Goal: Browse casually

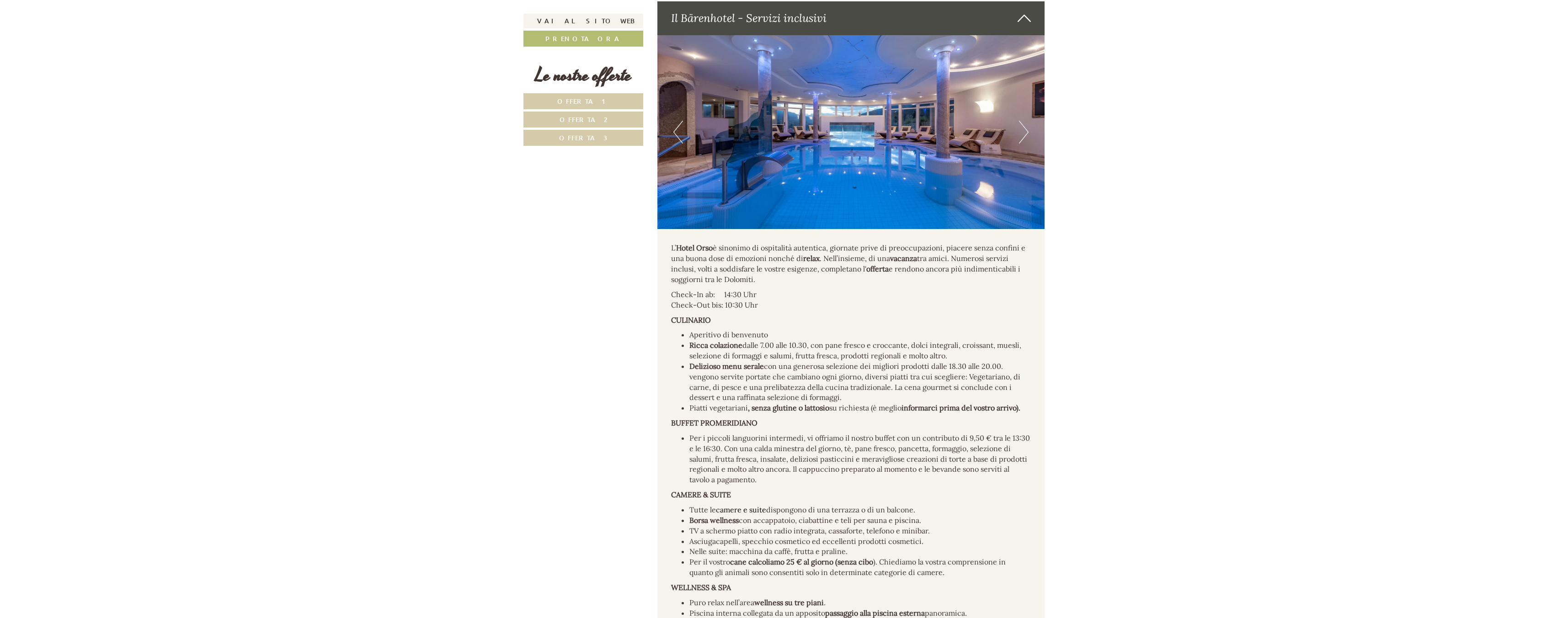
scroll to position [4862, 0]
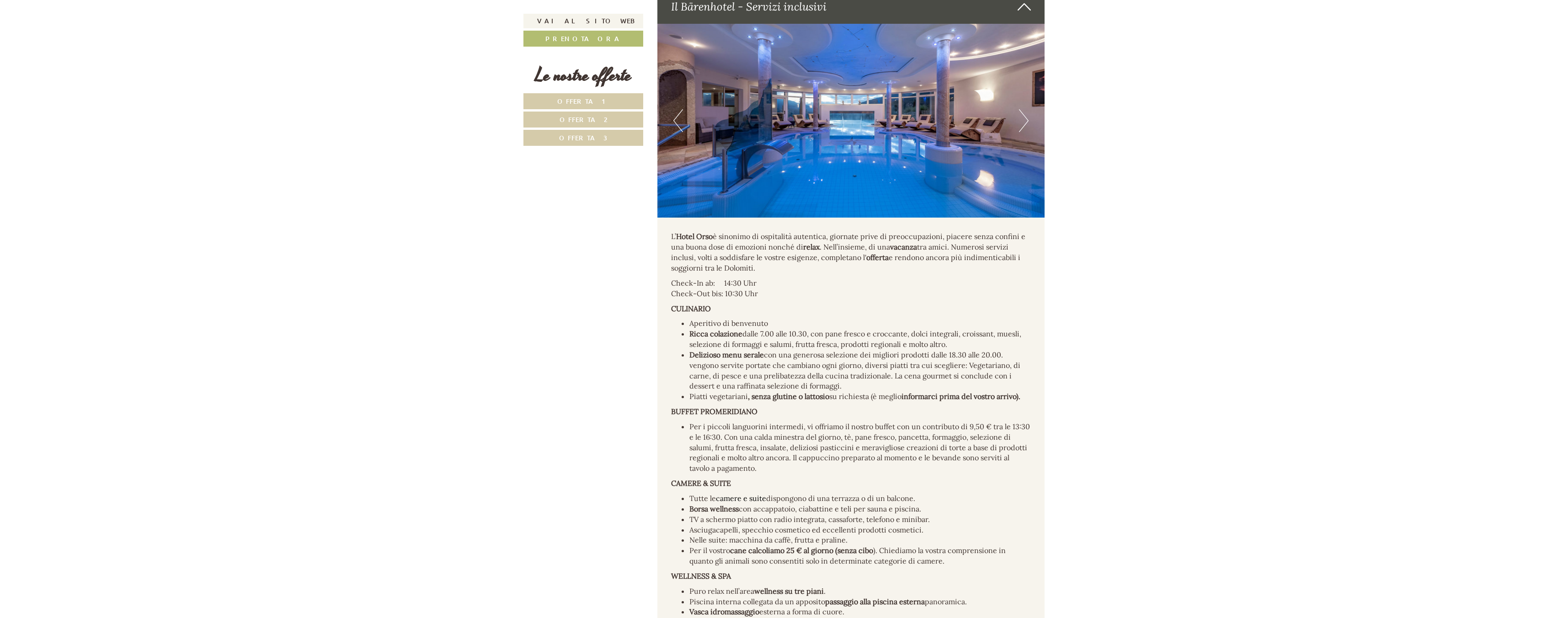
click at [1030, 98] on img at bounding box center [851, 121] width 388 height 194
click at [1027, 109] on button "Next" at bounding box center [1024, 120] width 10 height 23
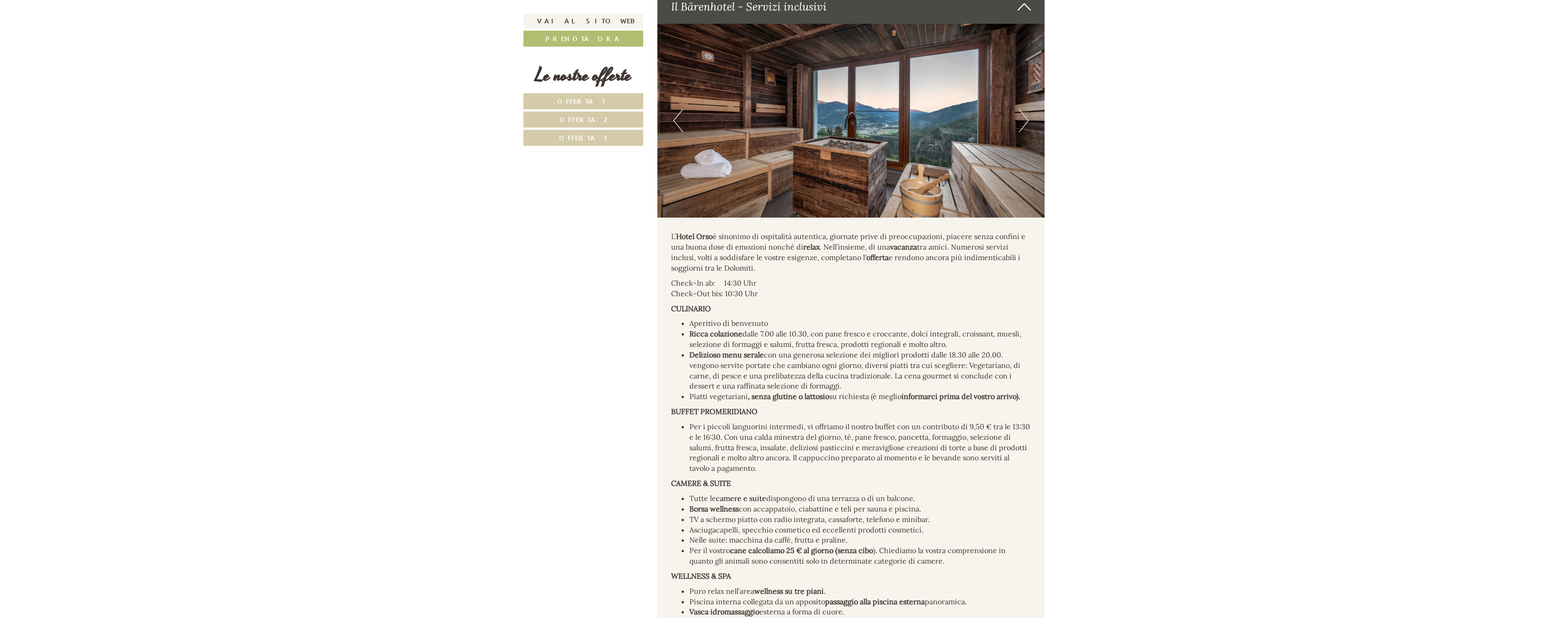
click at [1027, 109] on button "Next" at bounding box center [1024, 120] width 10 height 23
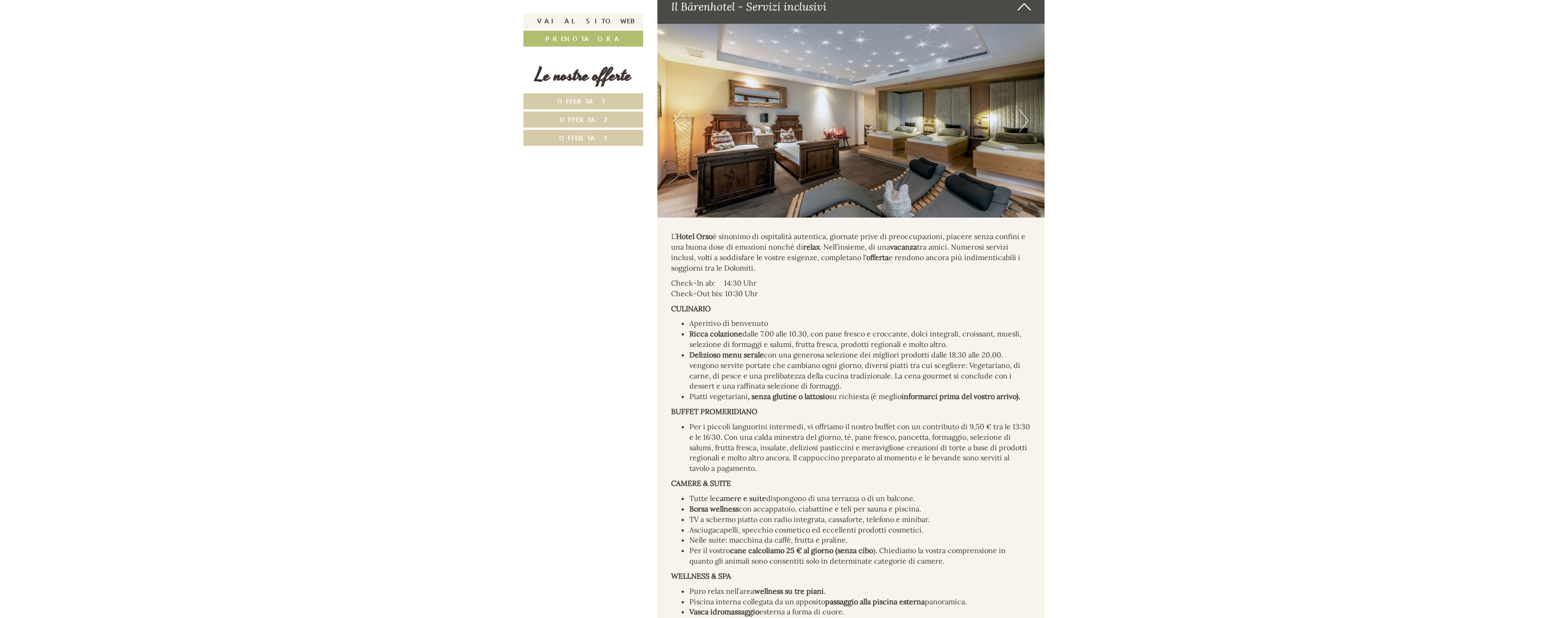
click at [1027, 109] on button "Next" at bounding box center [1024, 120] width 10 height 23
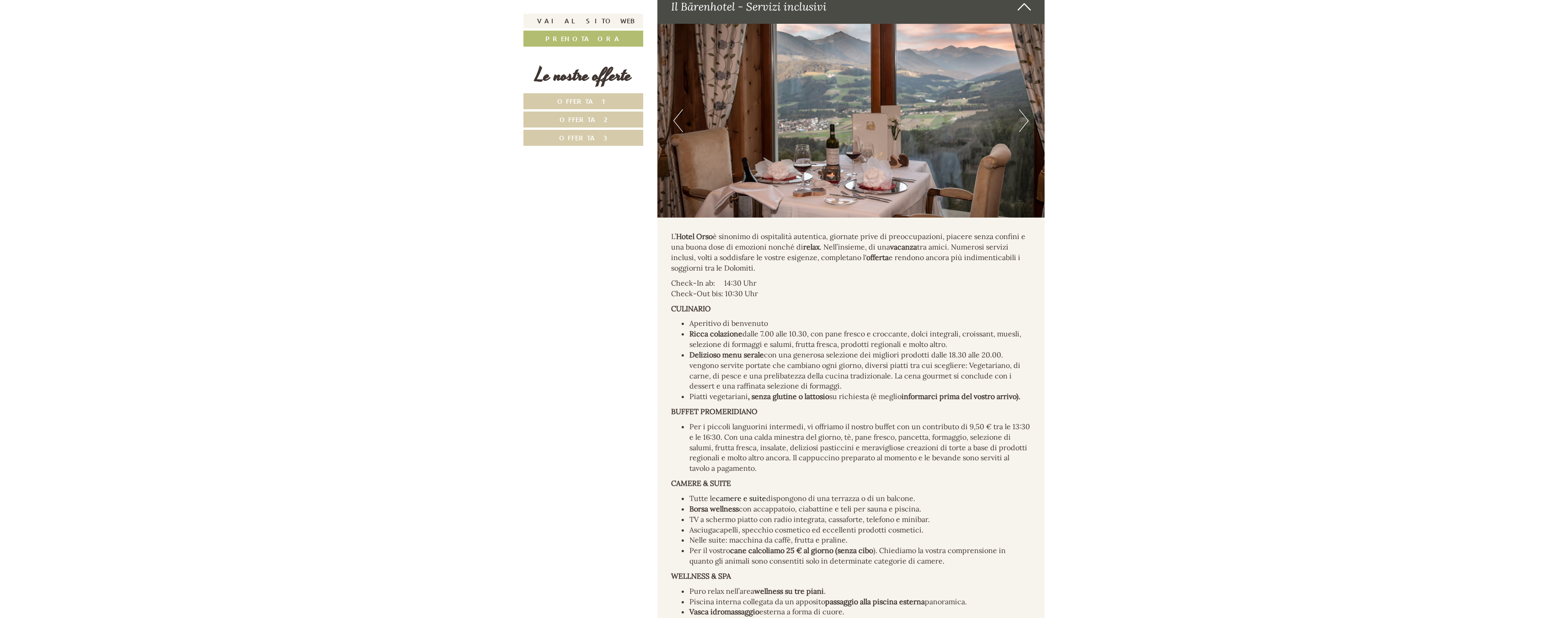
click at [1027, 109] on button "Next" at bounding box center [1024, 120] width 10 height 23
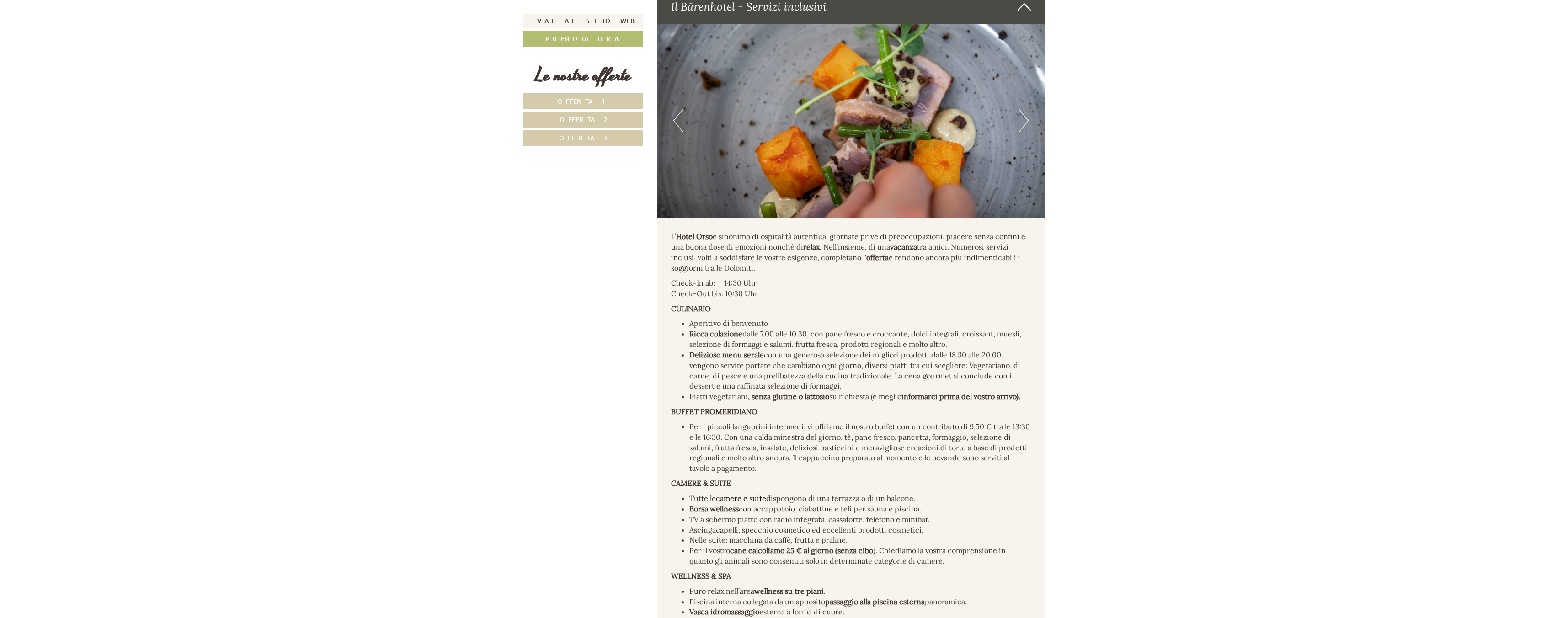
click at [1027, 109] on button "Next" at bounding box center [1024, 120] width 10 height 23
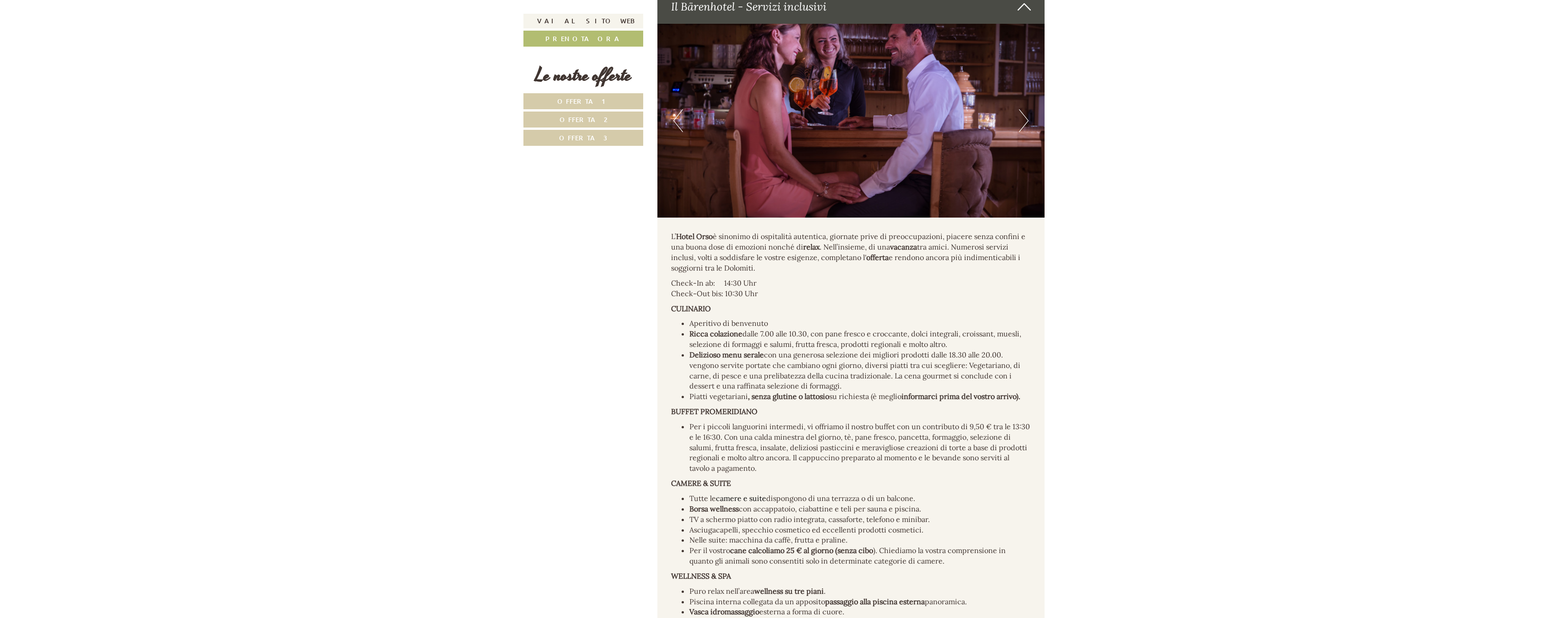
click at [1027, 109] on button "Next" at bounding box center [1024, 120] width 10 height 23
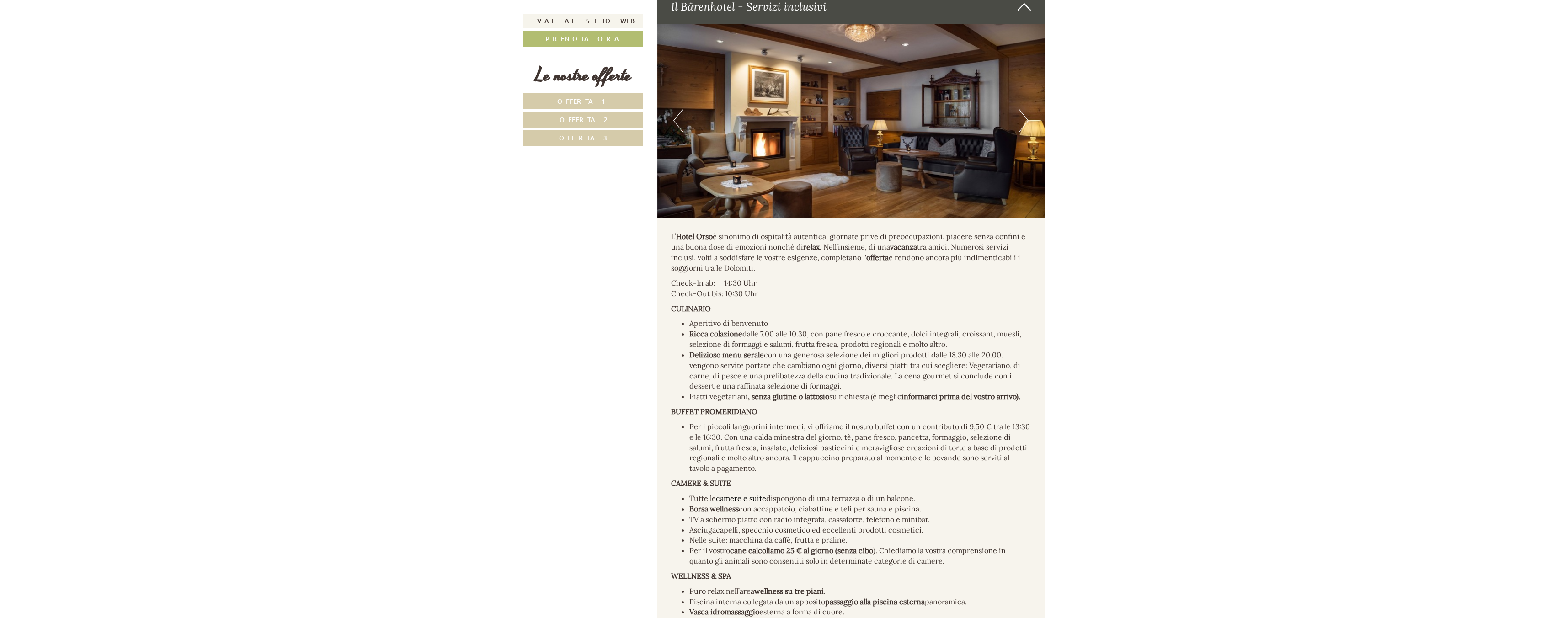
click at [1027, 109] on button "Next" at bounding box center [1024, 120] width 10 height 23
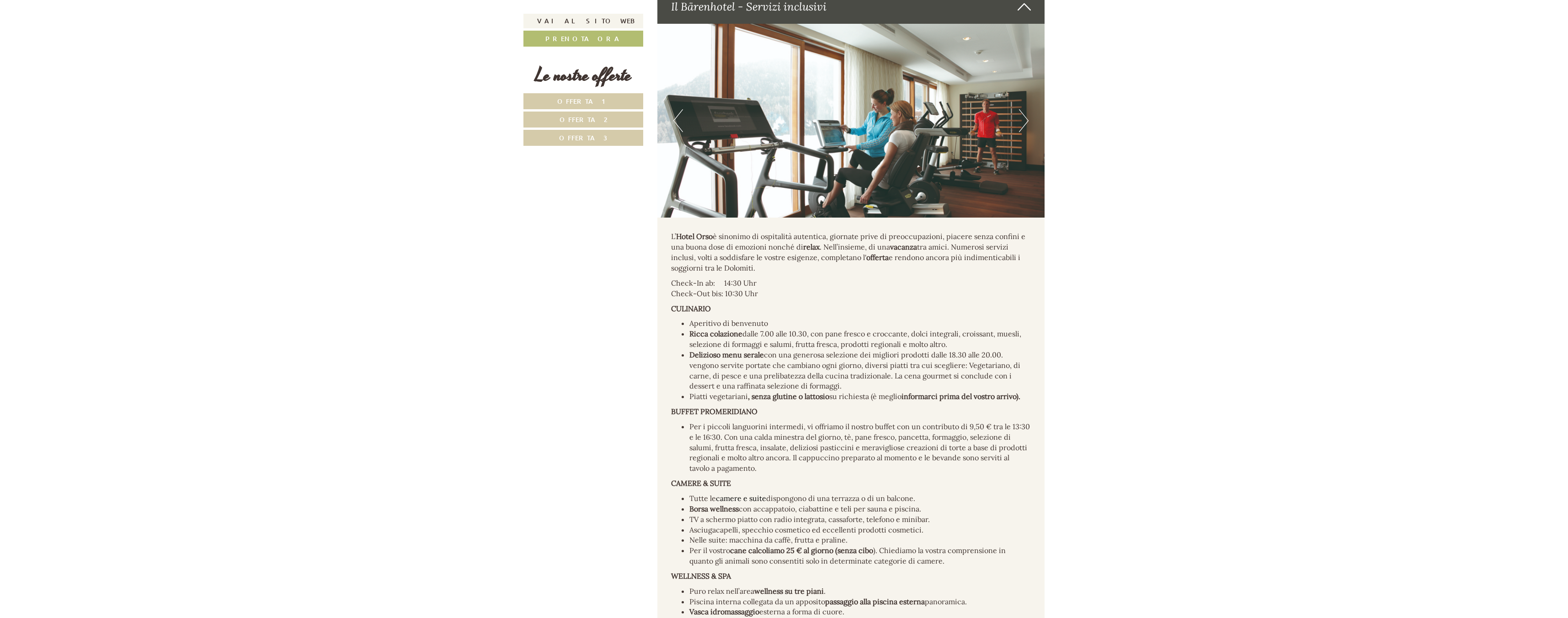
click at [1027, 109] on button "Next" at bounding box center [1024, 120] width 10 height 23
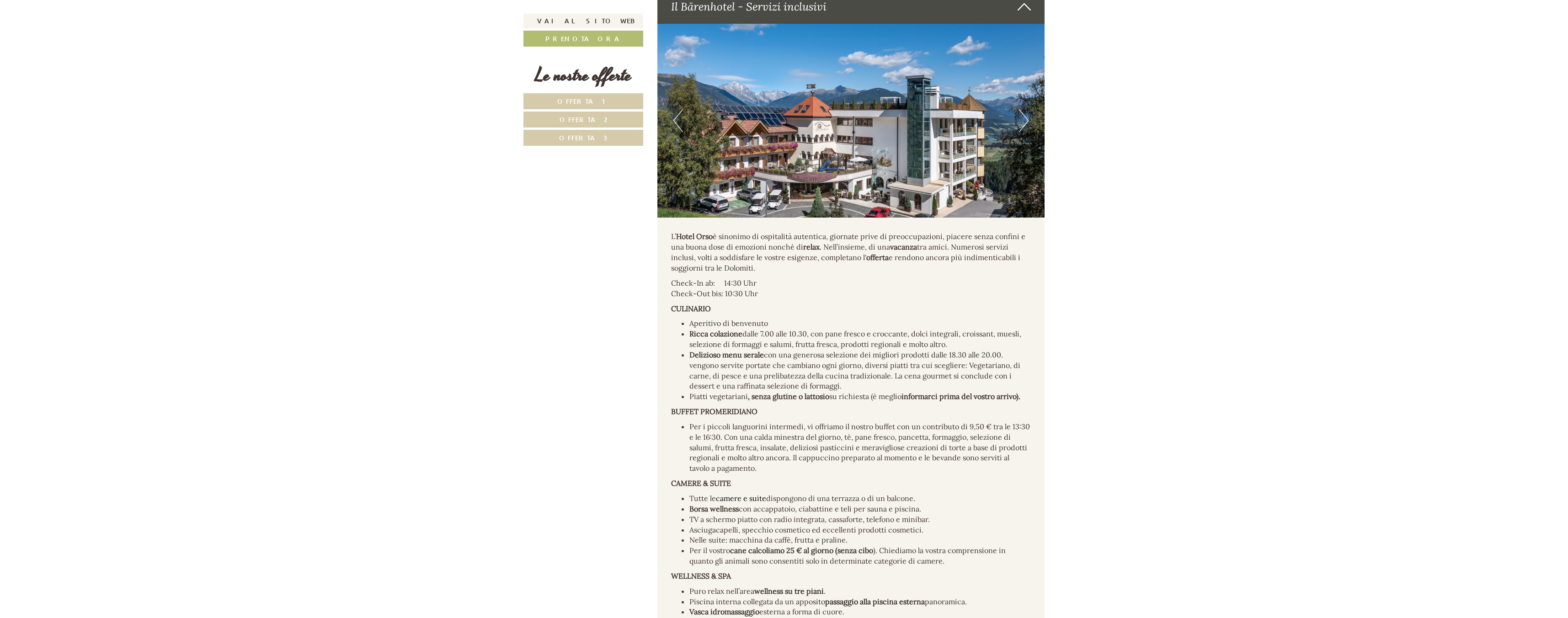
click at [1027, 109] on button "Next" at bounding box center [1024, 120] width 10 height 23
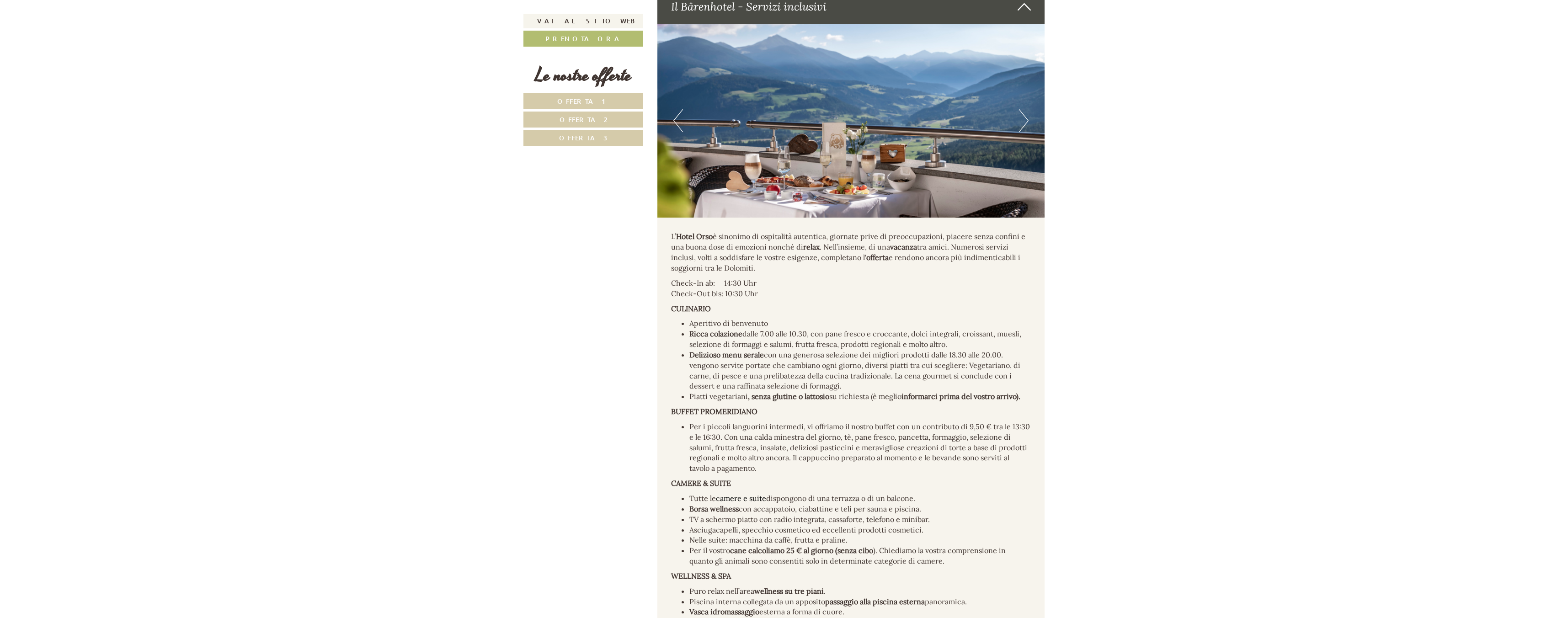
click at [1027, 109] on button "Next" at bounding box center [1024, 120] width 10 height 23
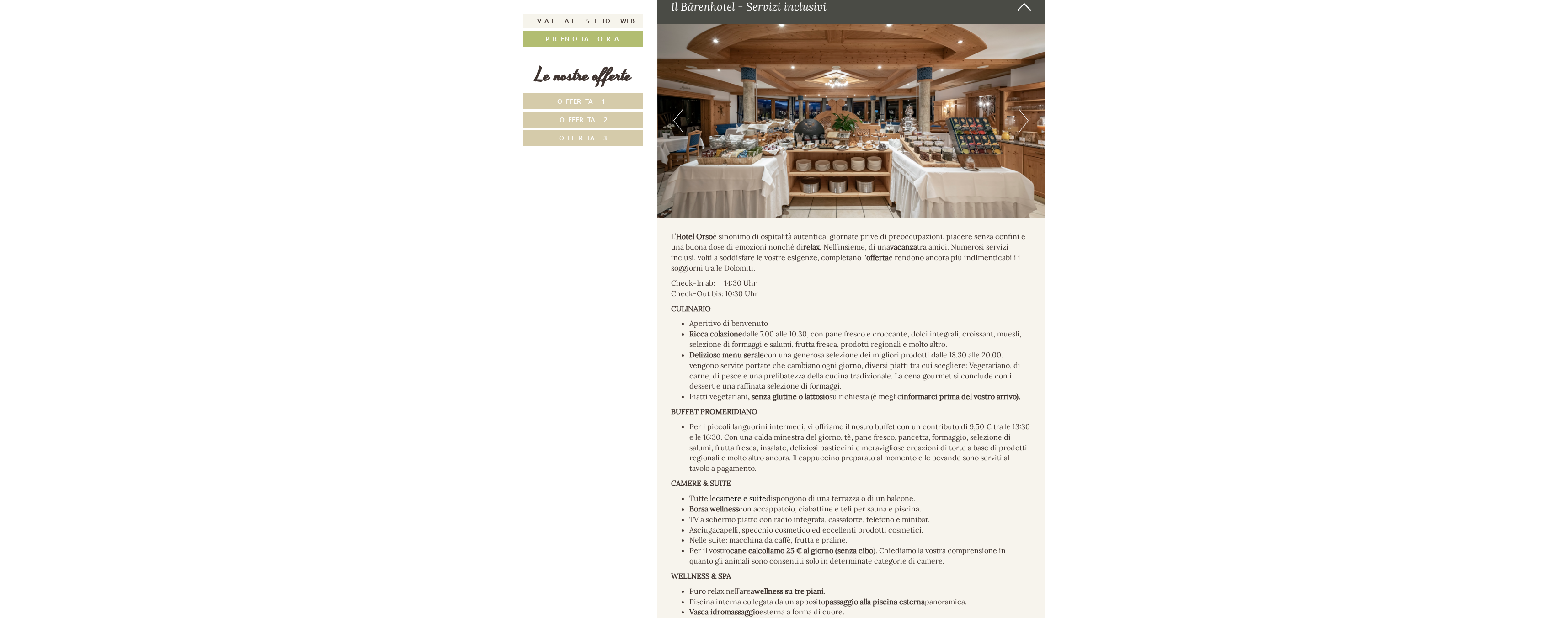
click at [1027, 109] on button "Next" at bounding box center [1024, 120] width 10 height 23
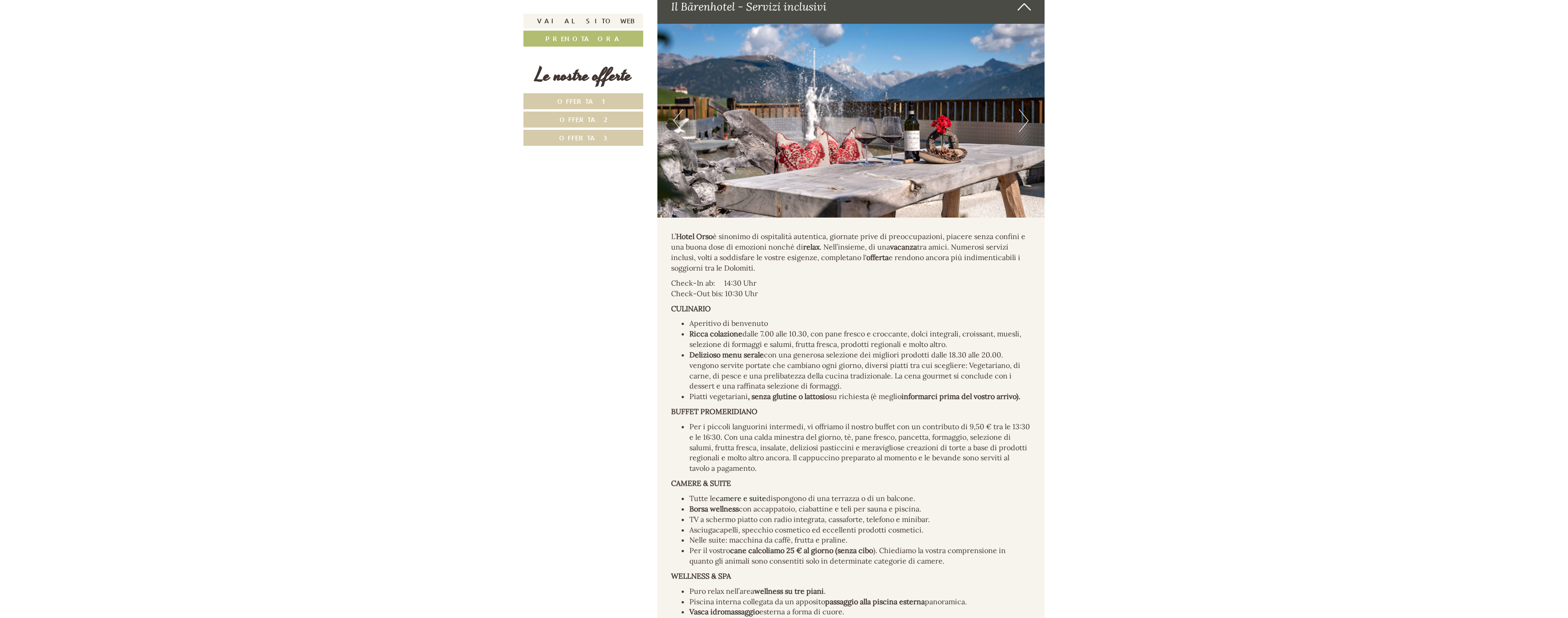
click at [1027, 109] on button "Next" at bounding box center [1024, 120] width 10 height 23
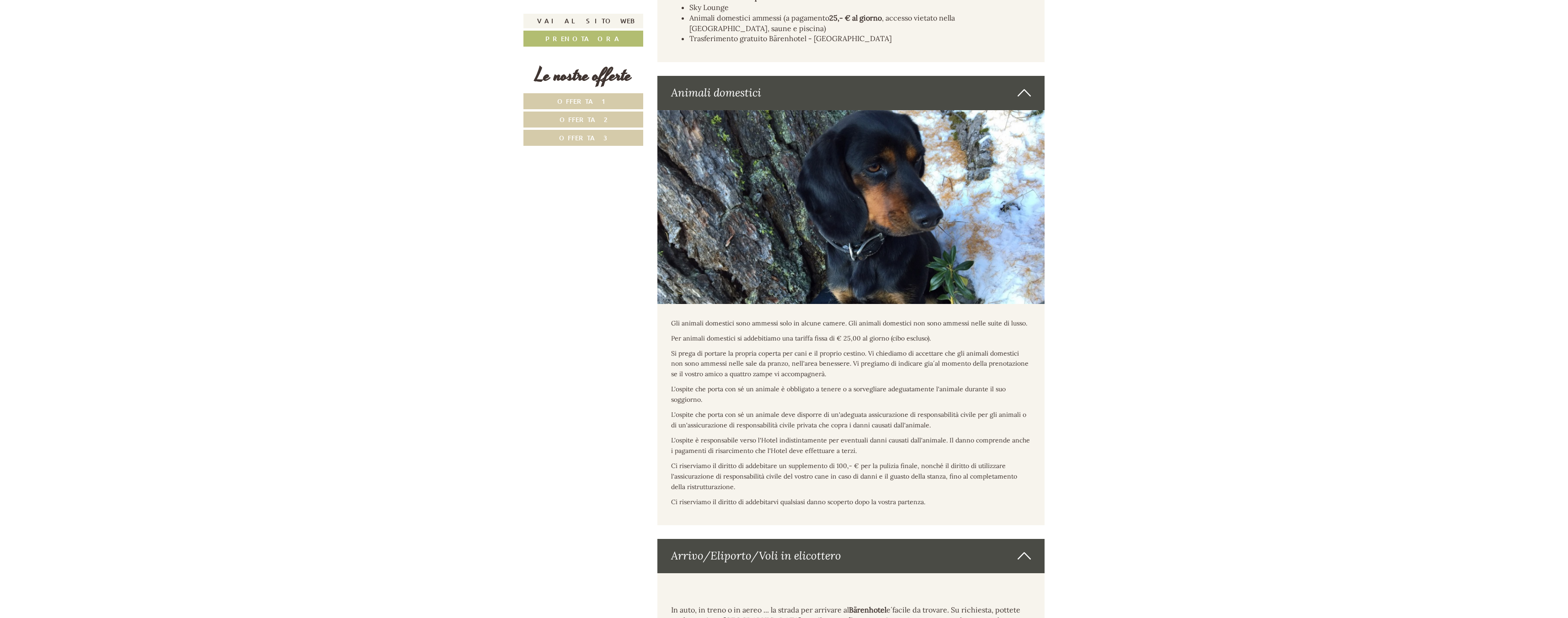
scroll to position [5556, 0]
